Goal: Information Seeking & Learning: Understand process/instructions

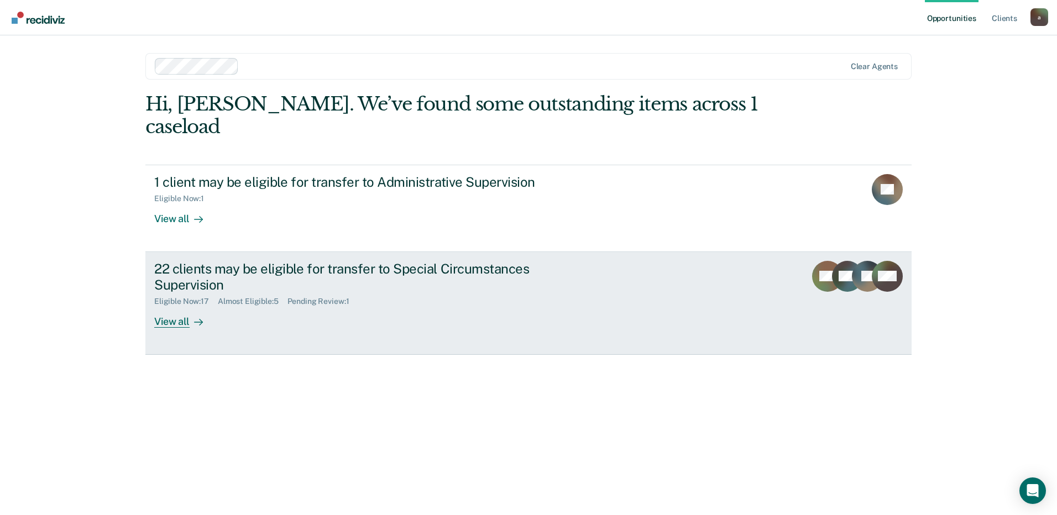
click at [350, 261] on div "22 clients may be eligible for transfer to Special Circumstances Supervision" at bounding box center [348, 277] width 388 height 32
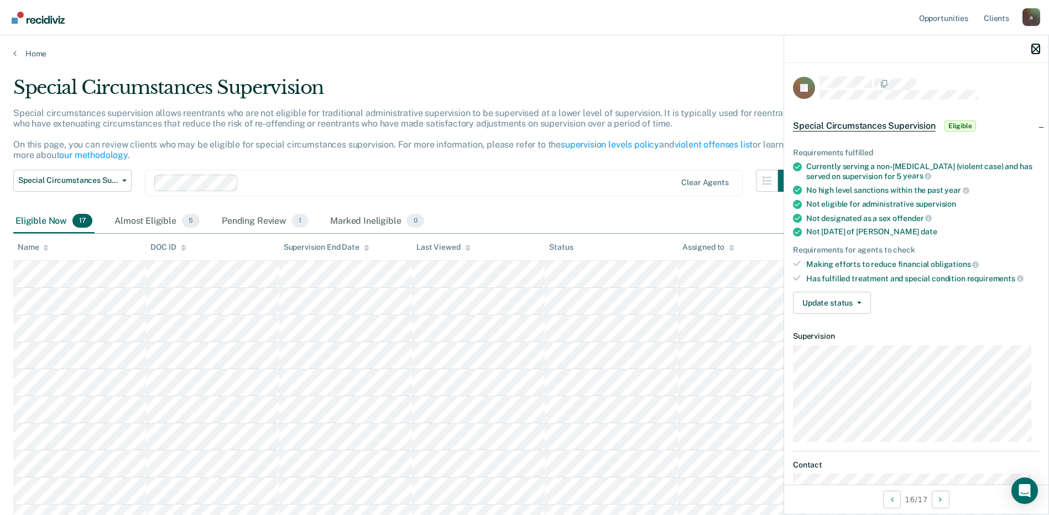
click at [1036, 49] on icon "button" at bounding box center [1036, 49] width 8 height 8
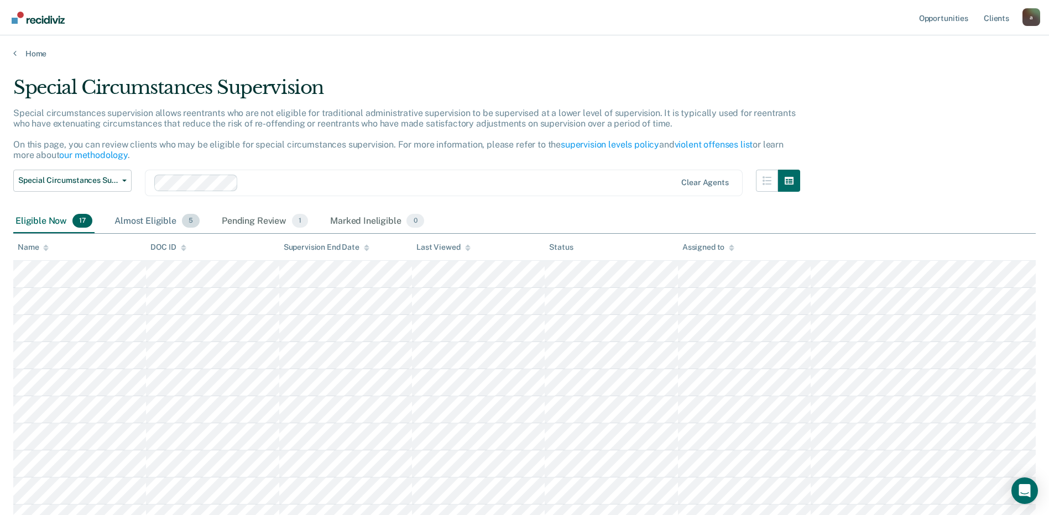
click at [170, 221] on div "Almost Eligible 5" at bounding box center [157, 222] width 90 height 24
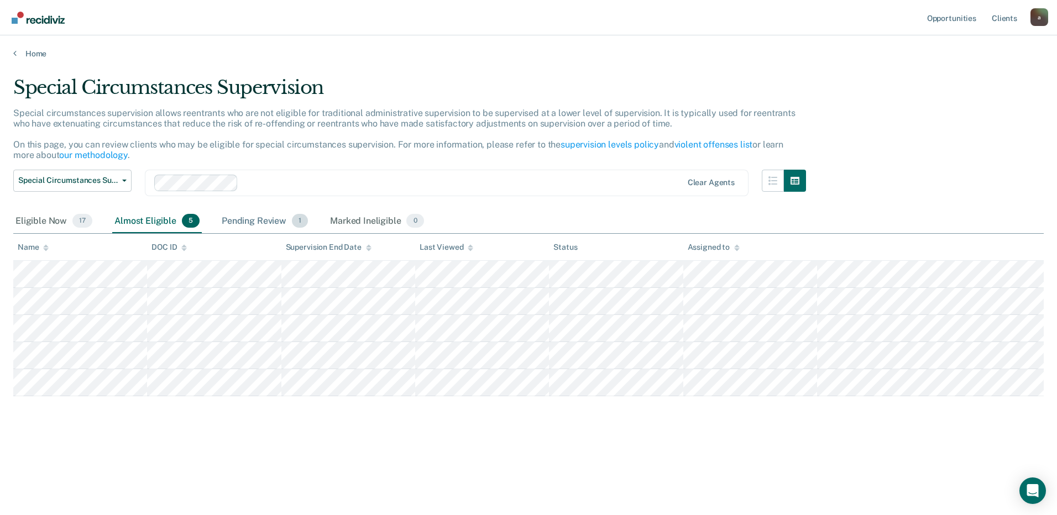
click at [250, 215] on div "Pending Review 1" at bounding box center [265, 222] width 91 height 24
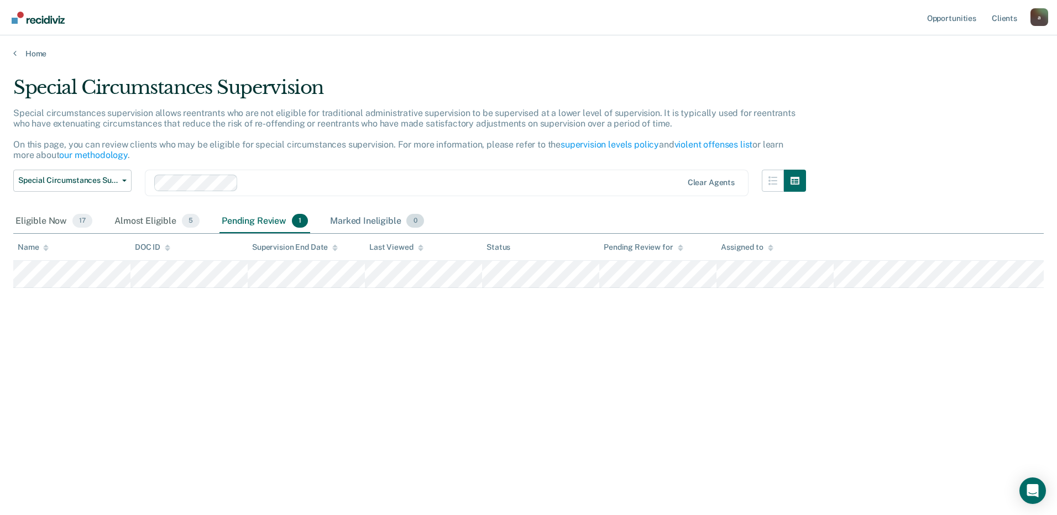
click at [373, 227] on div "Marked Ineligible 0" at bounding box center [377, 222] width 98 height 24
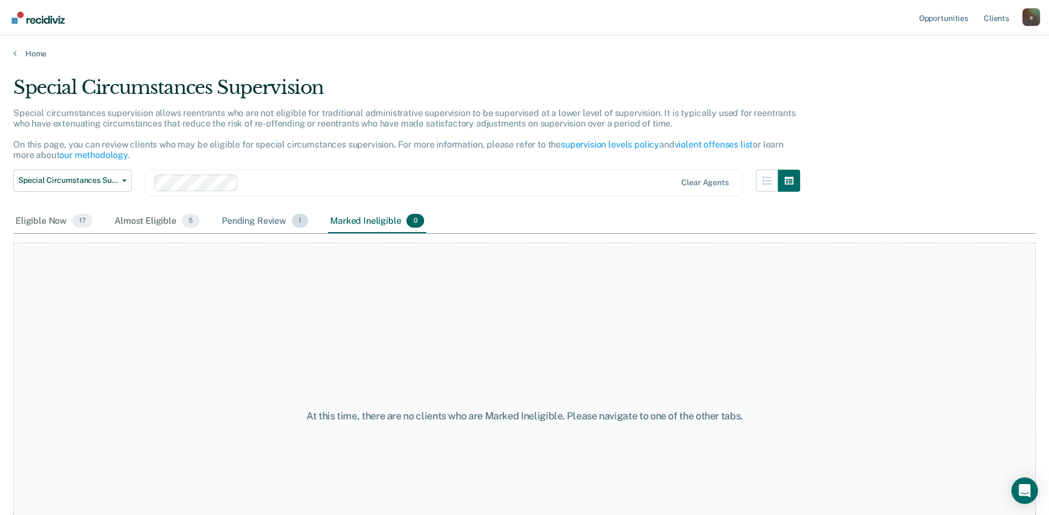
click at [280, 223] on div "Pending Review 1" at bounding box center [265, 222] width 91 height 24
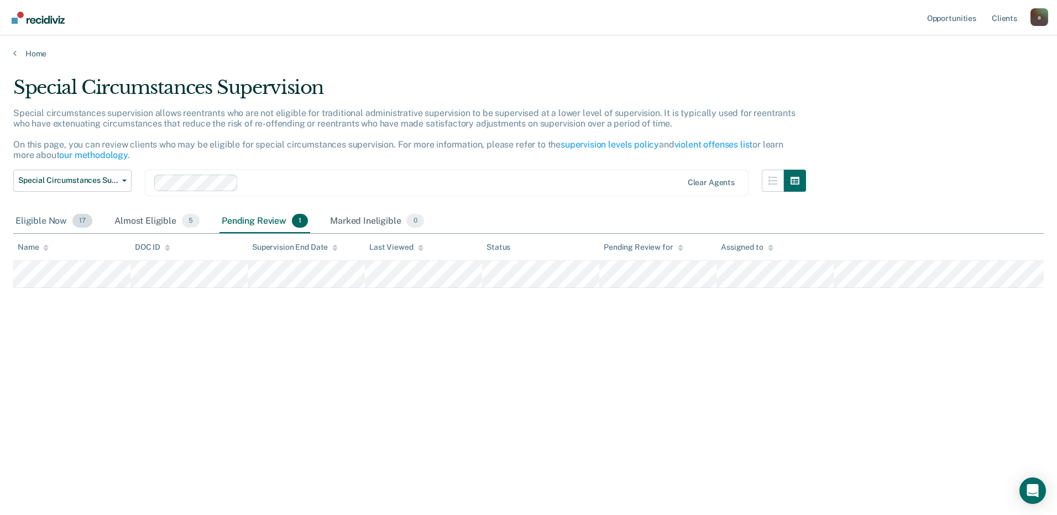
click at [59, 227] on div "Eligible Now 17" at bounding box center [53, 222] width 81 height 24
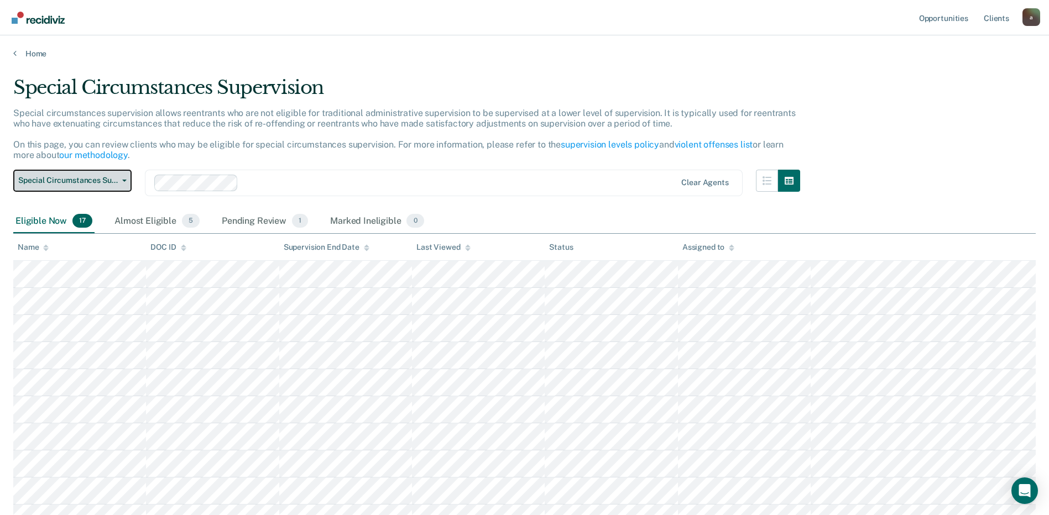
click at [111, 189] on button "Special Circumstances Supervision" at bounding box center [72, 181] width 118 height 22
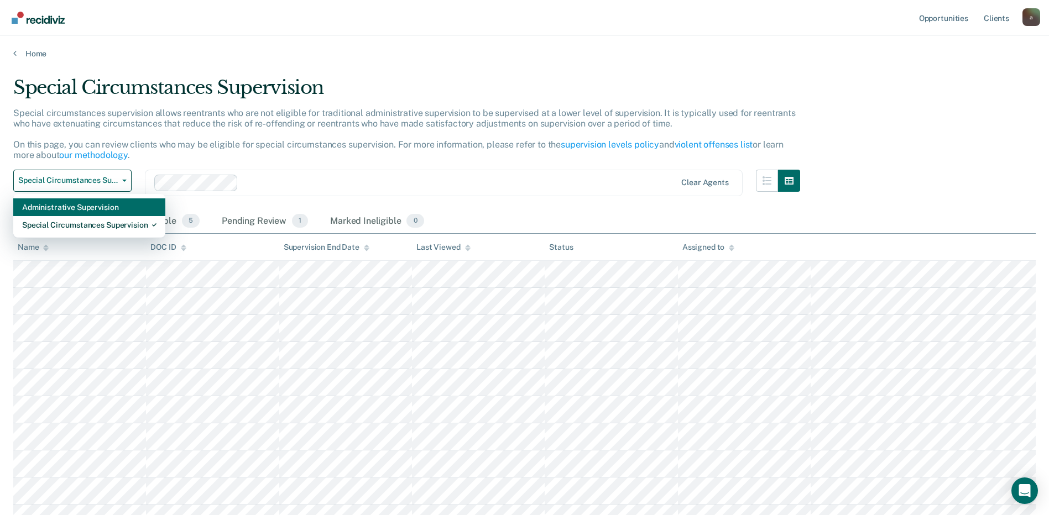
click at [97, 206] on div "Administrative Supervision" at bounding box center [89, 208] width 134 height 18
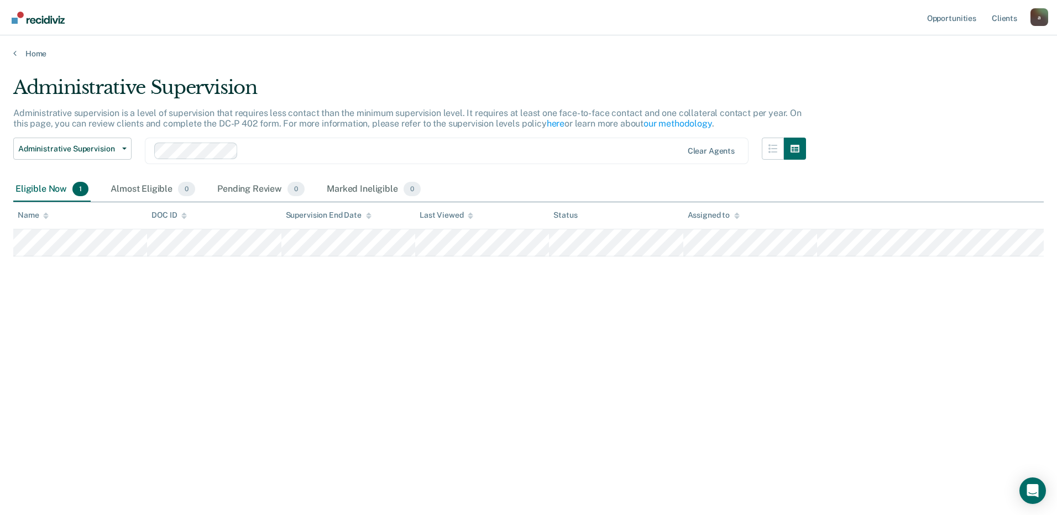
click at [361, 259] on div "Administrative Supervision Administrative supervision is a level of supervision…" at bounding box center [528, 254] width 1031 height 356
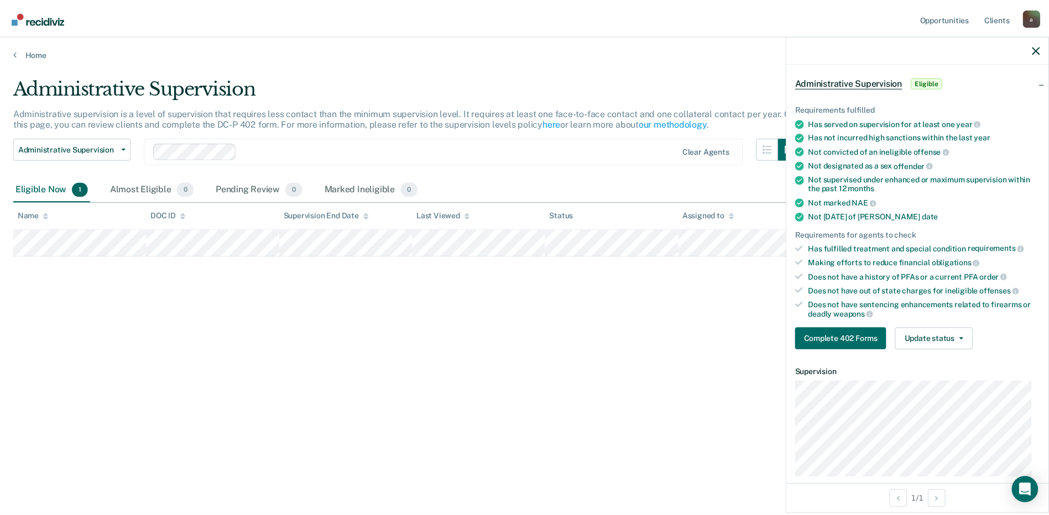
scroll to position [40, 0]
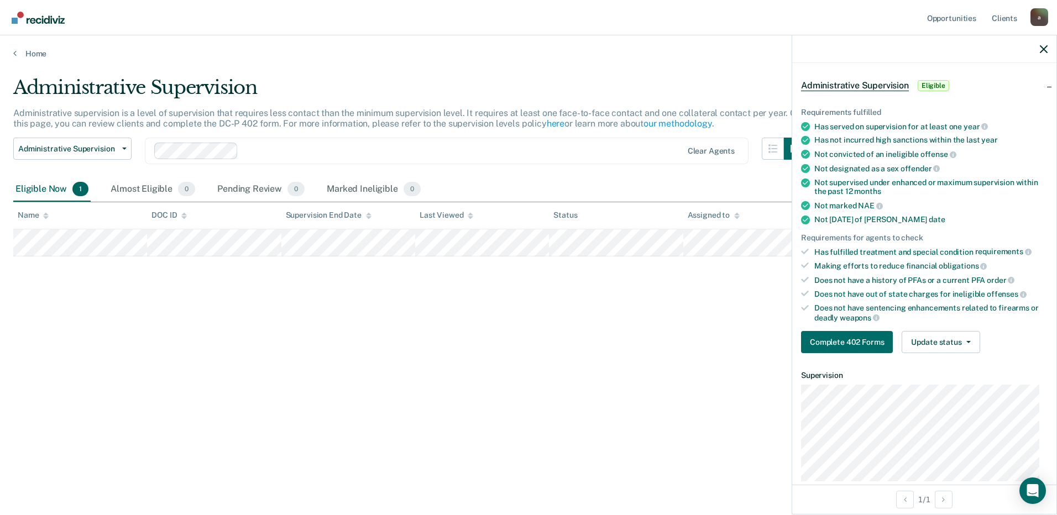
click at [236, 302] on div "Administrative Supervision Administrative supervision is a level of supervision…" at bounding box center [528, 254] width 1031 height 356
click at [29, 51] on link "Home" at bounding box center [528, 54] width 1031 height 10
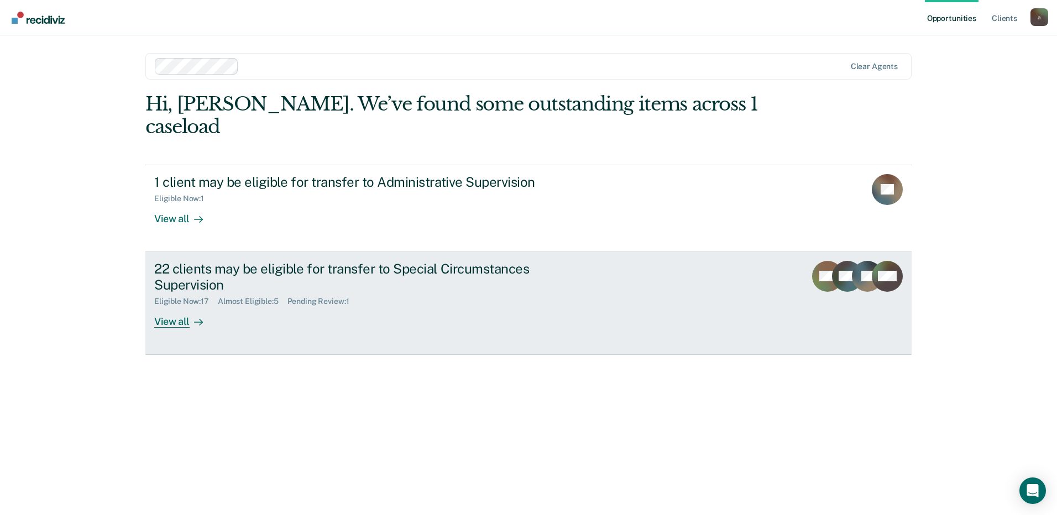
click at [351, 297] on div "Pending Review : 1" at bounding box center [323, 301] width 71 height 9
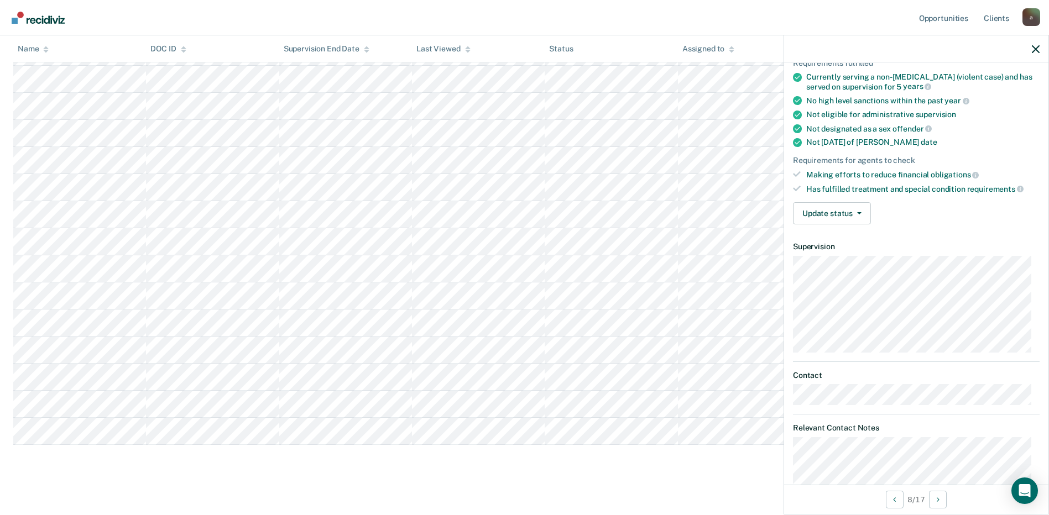
scroll to position [150, 0]
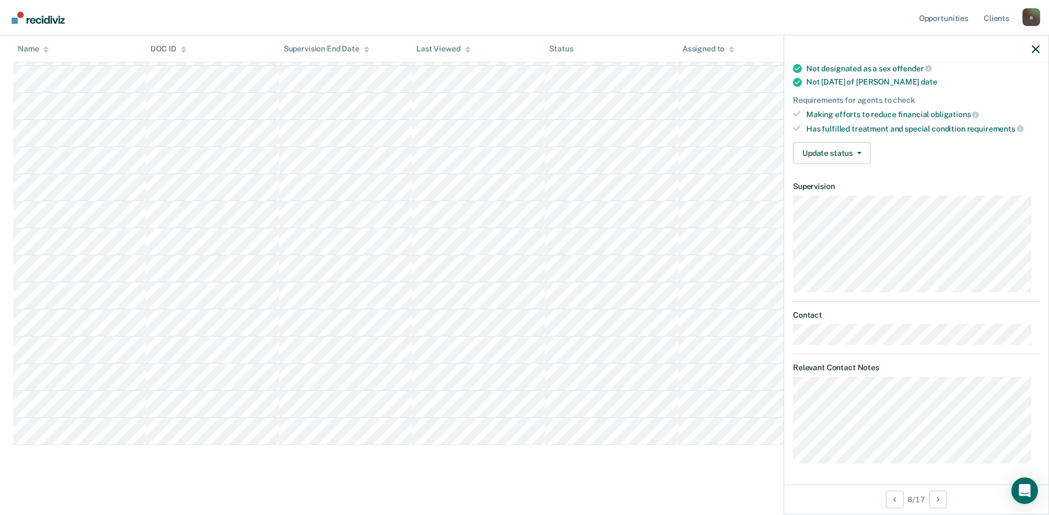
click at [631, 488] on main "Special Circumstances Supervision Special circumstances supervision allows reen…" at bounding box center [524, 151] width 1049 height 739
click at [1039, 51] on icon "button" at bounding box center [1036, 49] width 8 height 8
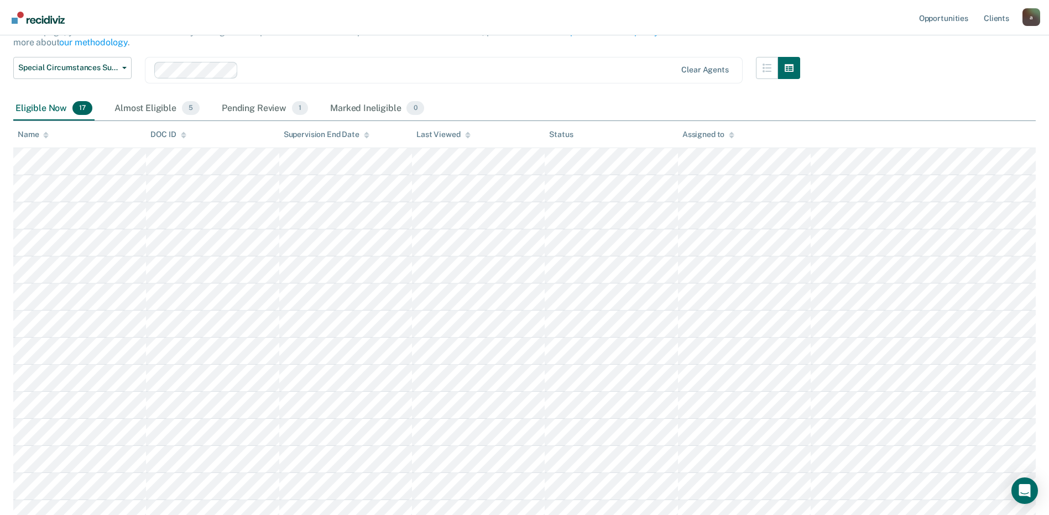
scroll to position [0, 0]
